Goal: Task Accomplishment & Management: Manage account settings

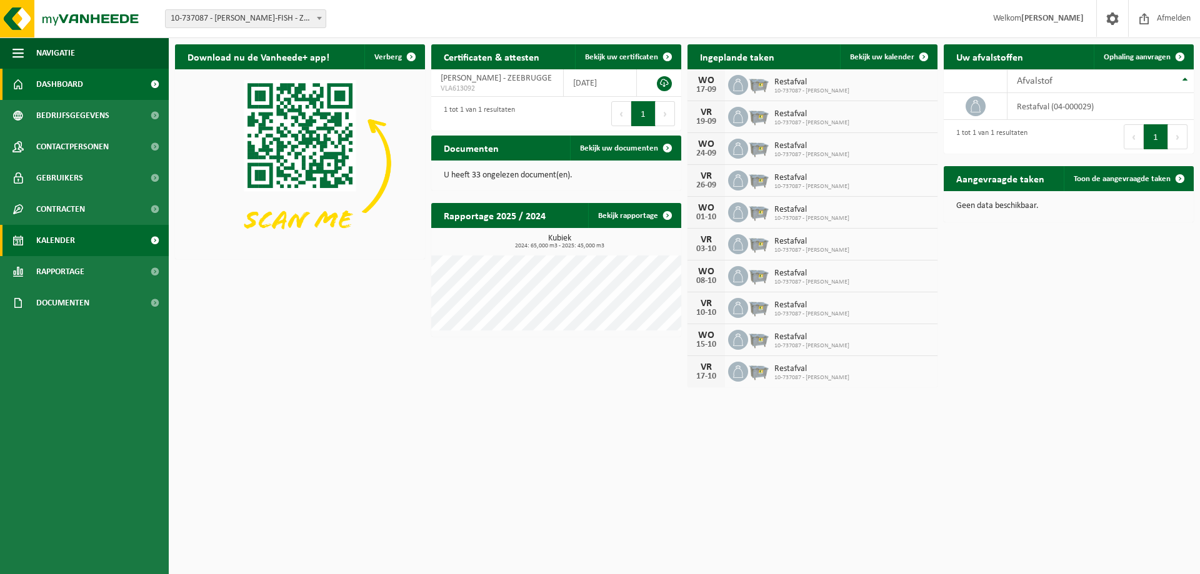
click at [51, 243] on span "Kalender" at bounding box center [55, 240] width 39 height 31
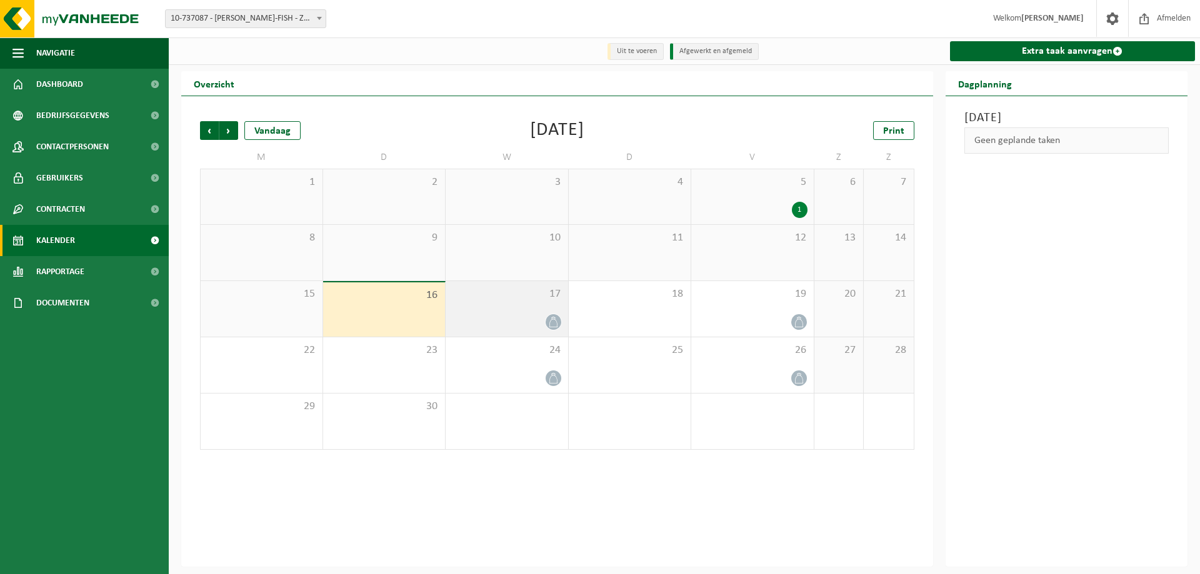
click at [508, 326] on div at bounding box center [507, 322] width 110 height 17
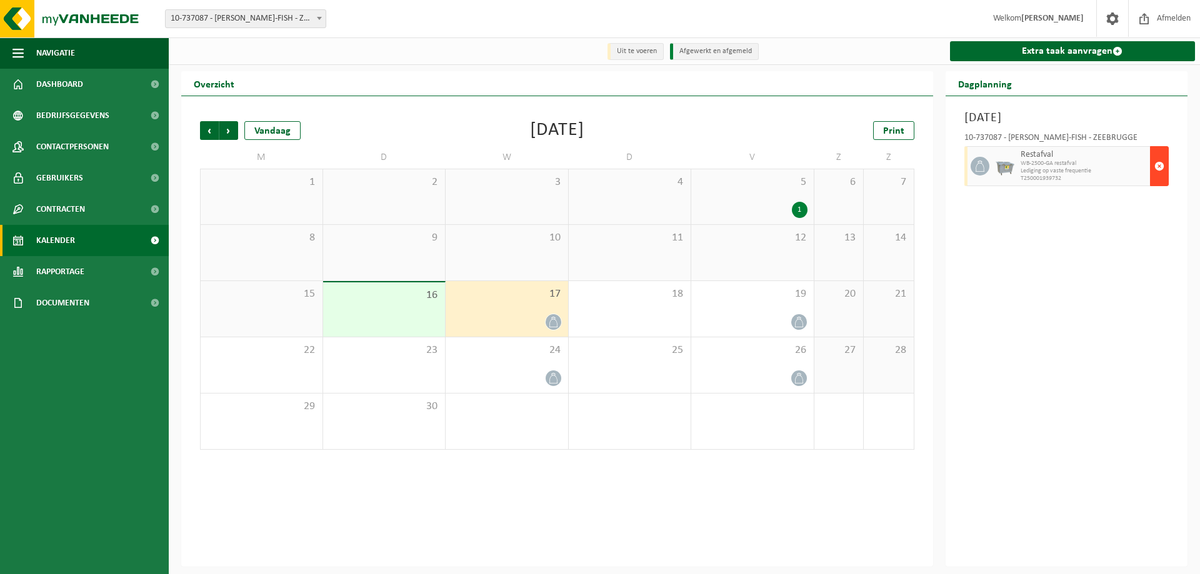
click at [1163, 162] on span "button" at bounding box center [1159, 166] width 10 height 25
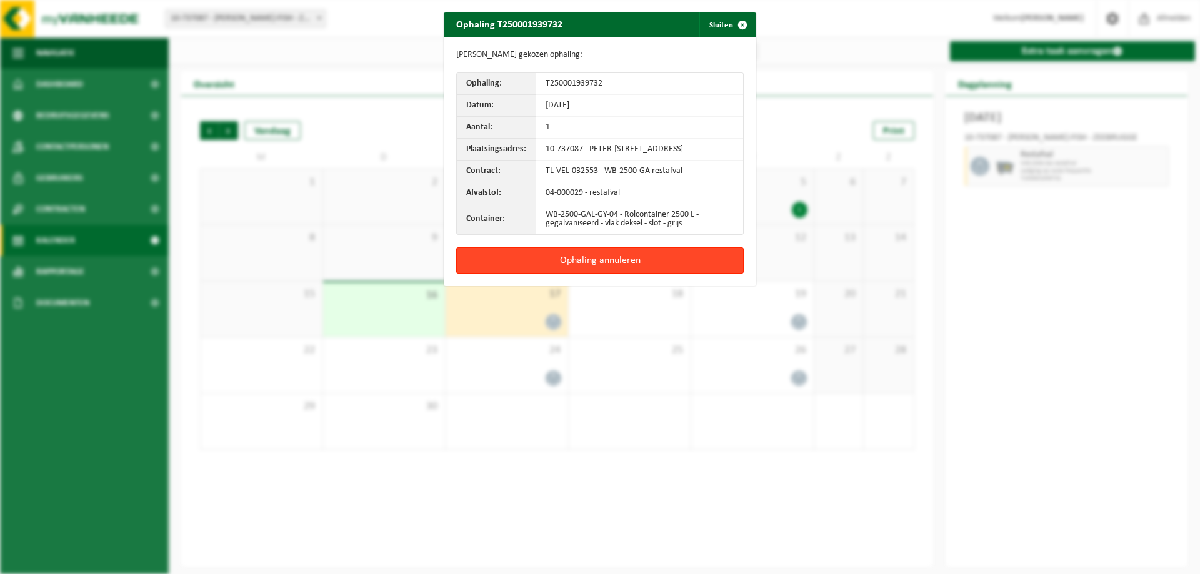
click at [664, 266] on button "Ophaling annuleren" at bounding box center [599, 260] width 287 height 26
